Goal: Book appointment/travel/reservation

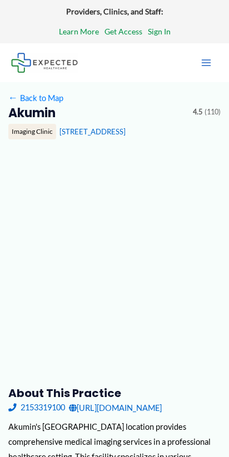
type input "******"
type input "**********"
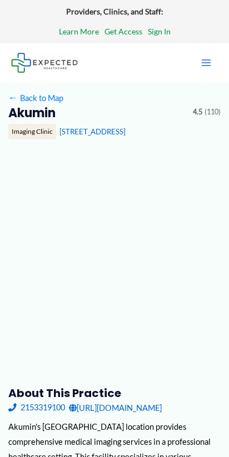
type input "**********"
